Goal: Information Seeking & Learning: Learn about a topic

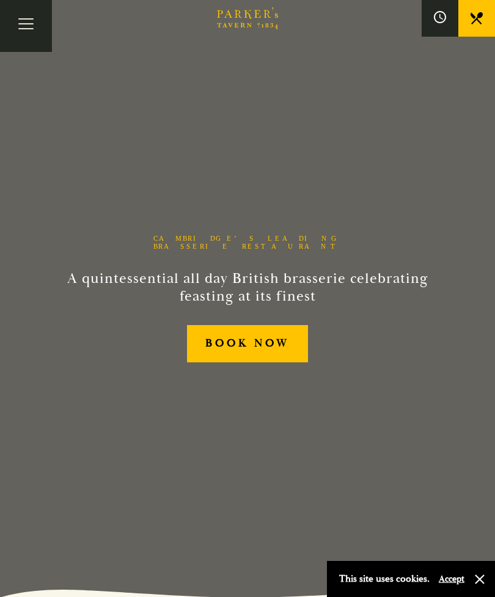
click at [454, 578] on button "Accept" at bounding box center [452, 580] width 26 height 12
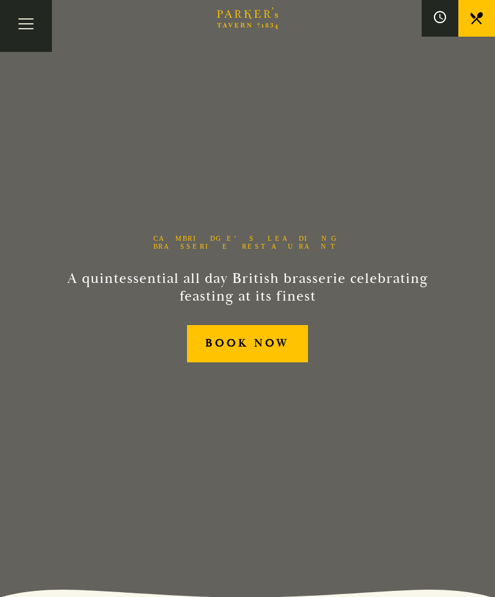
click at [32, 23] on button "Toggle navigation" at bounding box center [26, 26] width 52 height 52
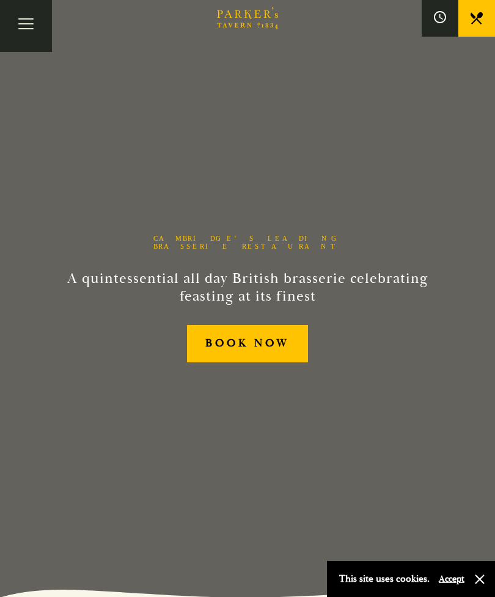
click at [29, 24] on button "Toggle navigation" at bounding box center [26, 26] width 52 height 52
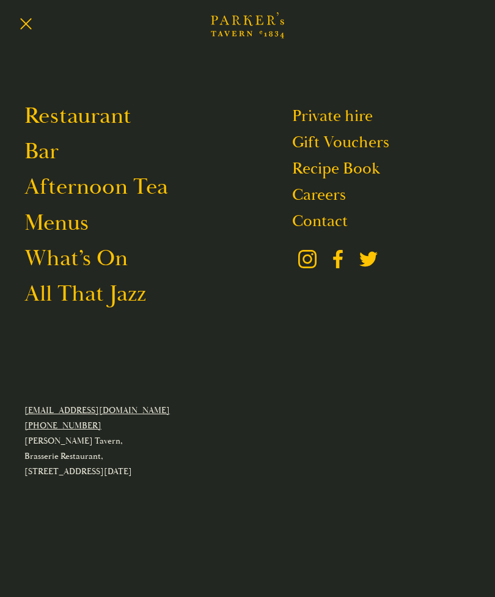
click at [69, 226] on link "Menus" at bounding box center [56, 223] width 64 height 29
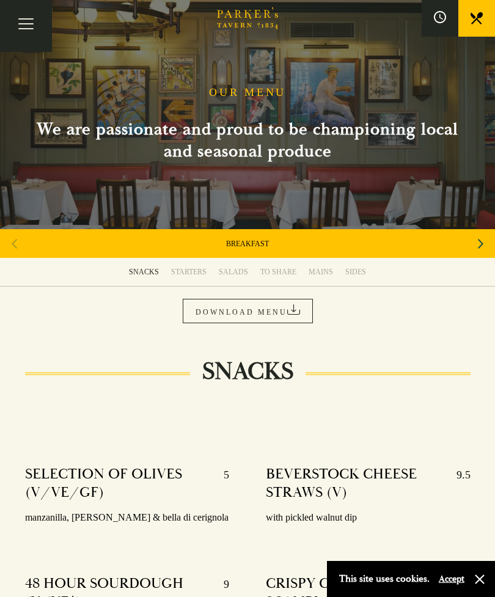
click at [322, 270] on div "MAINS" at bounding box center [321, 272] width 24 height 10
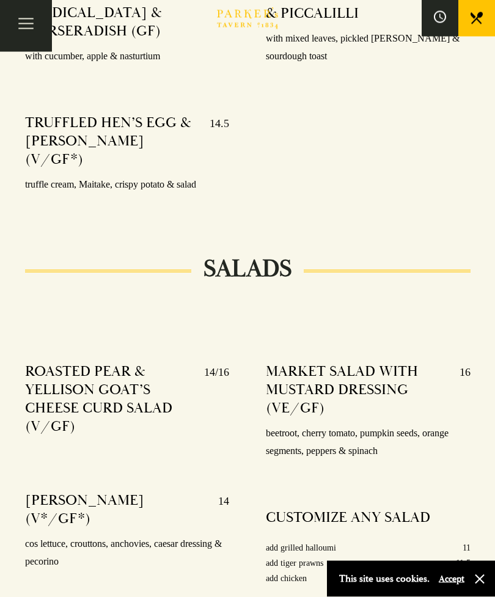
scroll to position [1259, 0]
